Goal: Check status: Check status

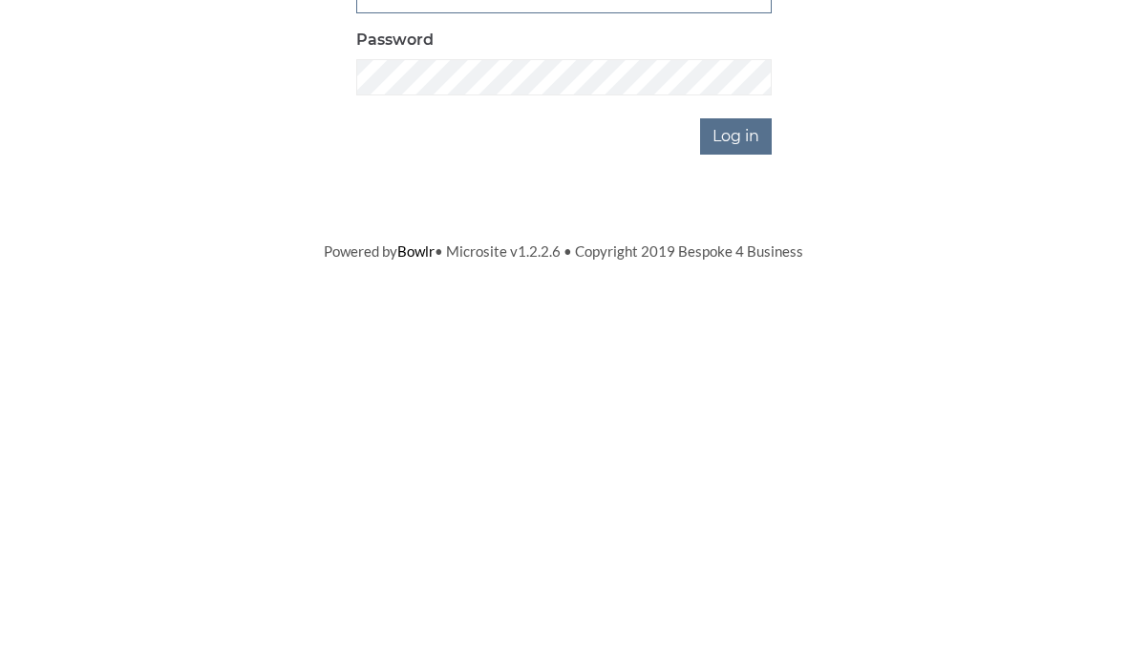
type input "0877"
click at [754, 437] on input "Log in" at bounding box center [736, 455] width 72 height 36
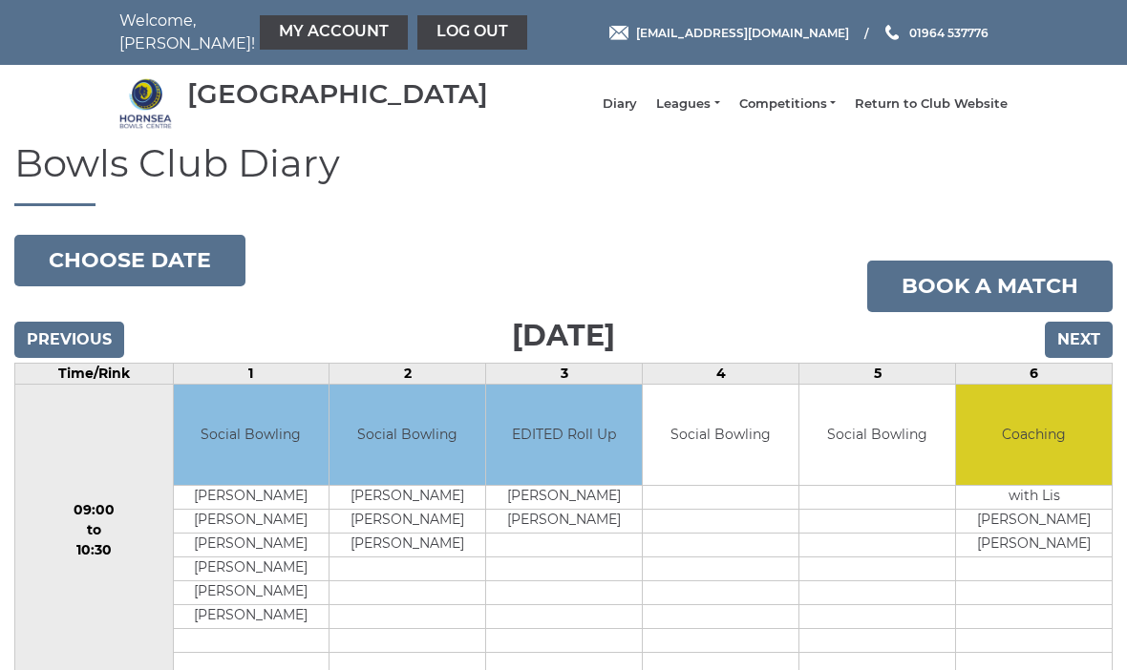
click at [290, 18] on link "My Account" at bounding box center [334, 32] width 148 height 34
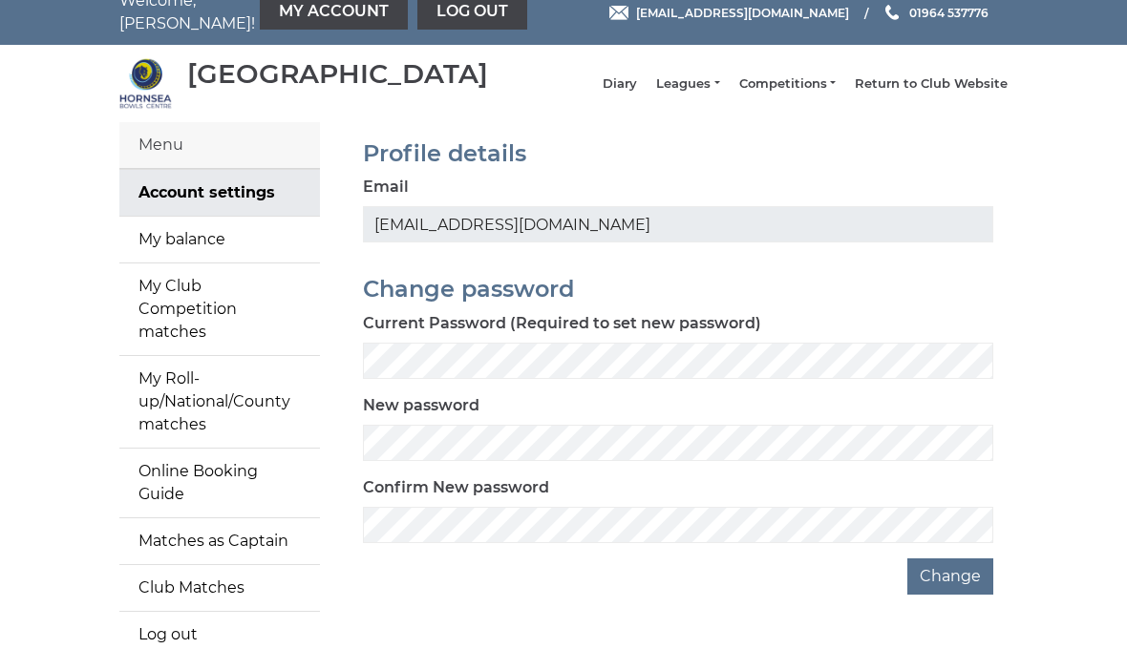
scroll to position [21, 0]
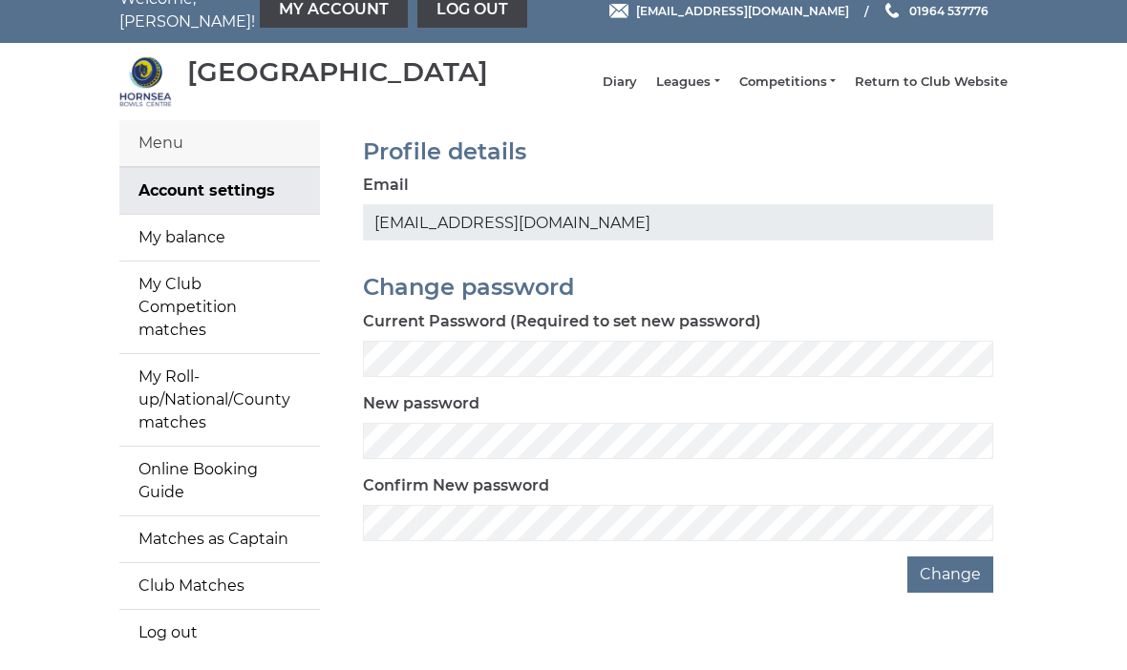
click at [213, 246] on link "My balance" at bounding box center [219, 239] width 201 height 46
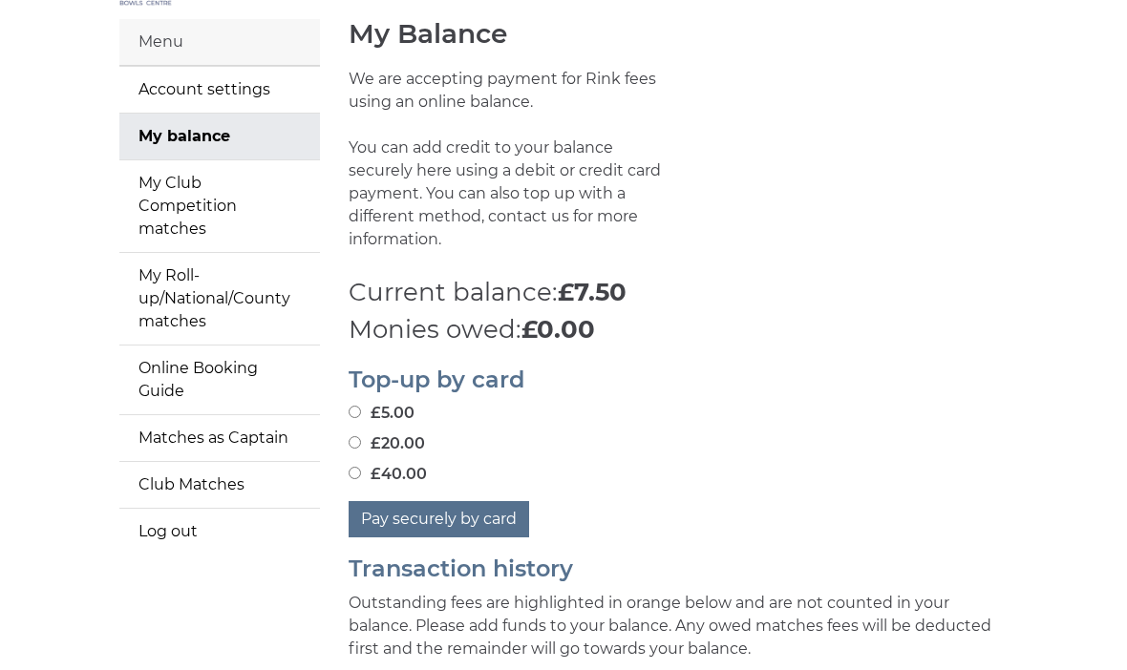
scroll to position [189, 0]
